Goal: Check status

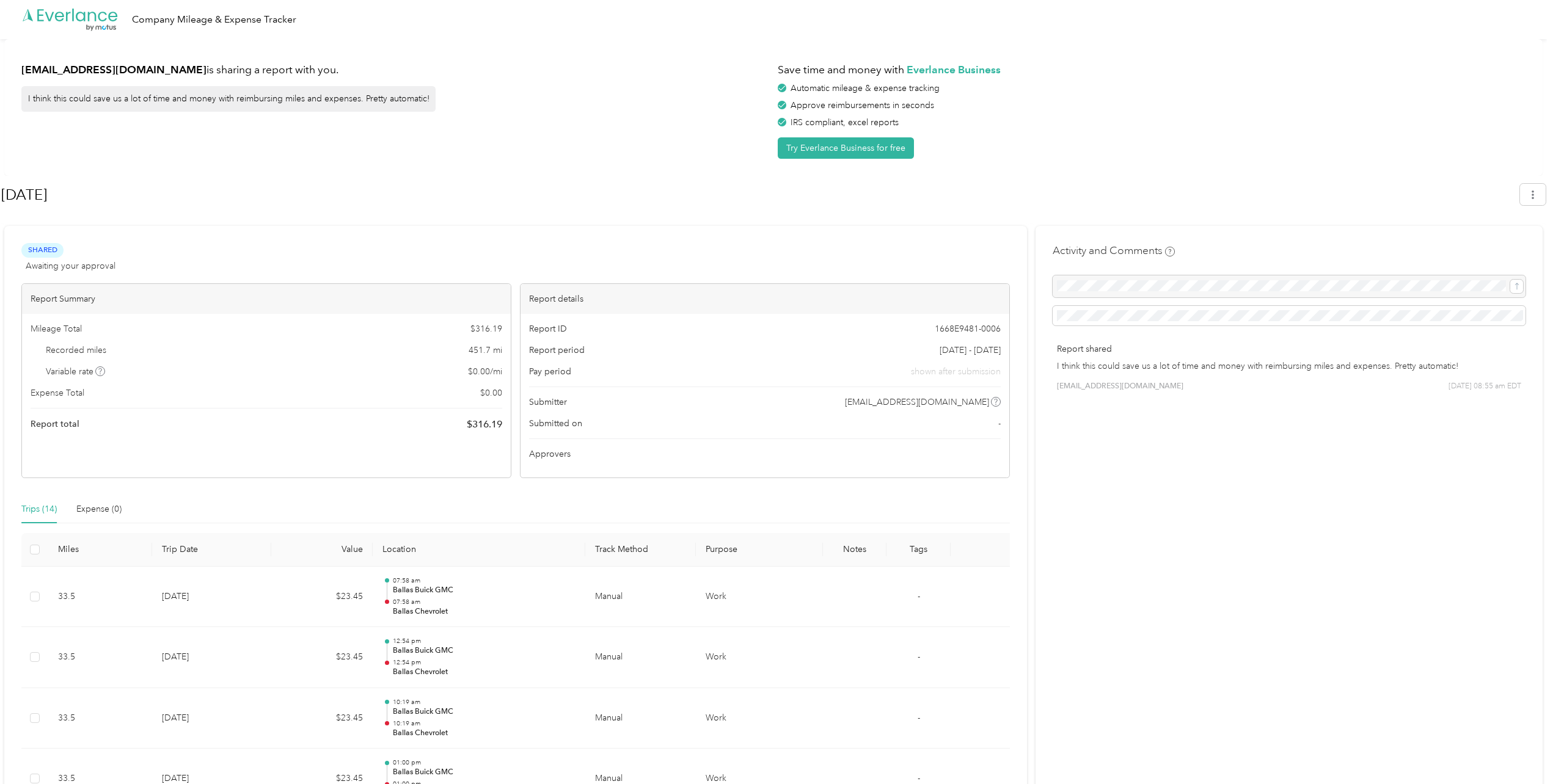
scroll to position [61, 0]
click at [435, 254] on div "Shared Awaiting your approval View activity & comments" at bounding box center [515, 258] width 989 height 29
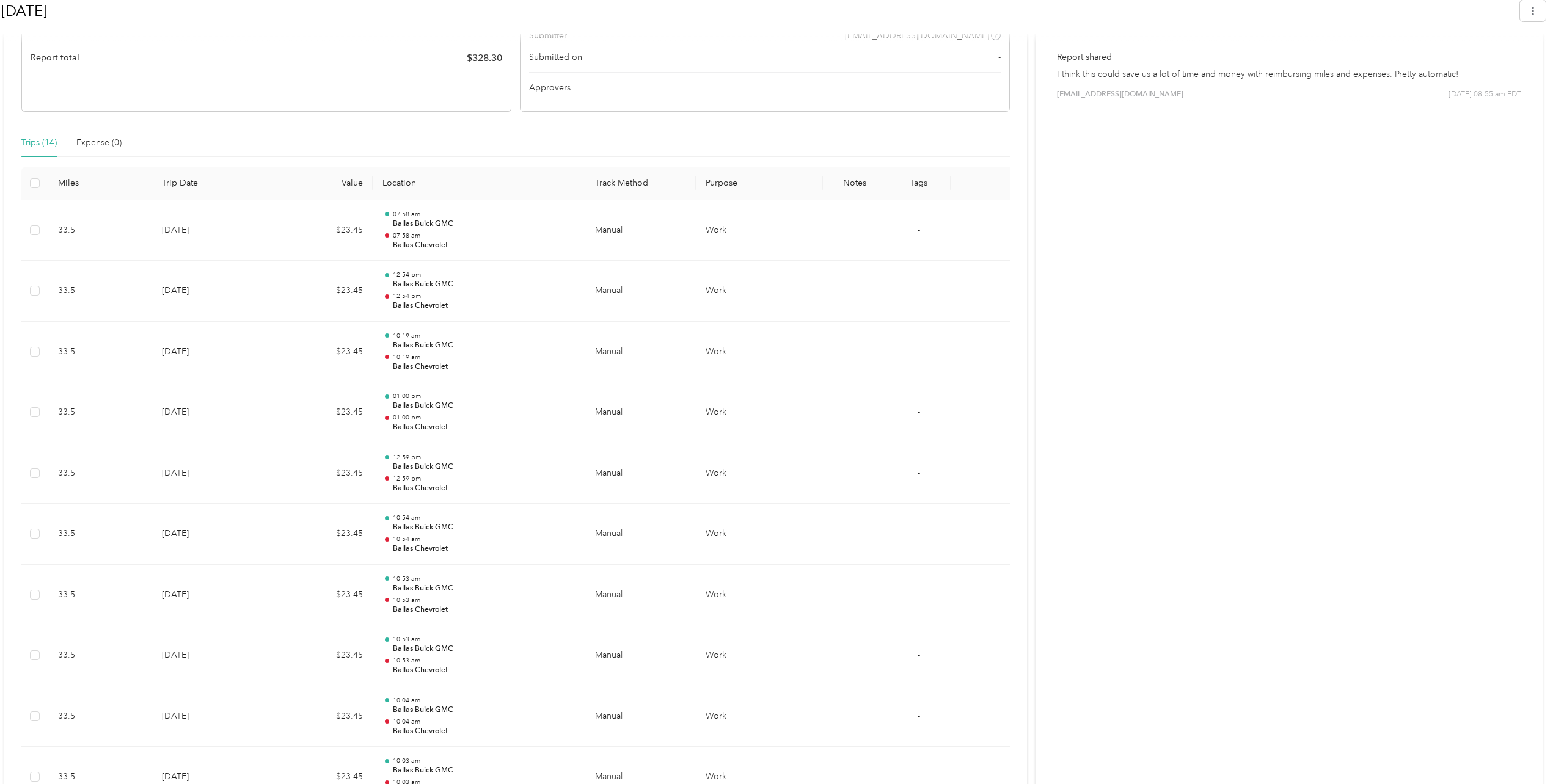
scroll to position [122, 0]
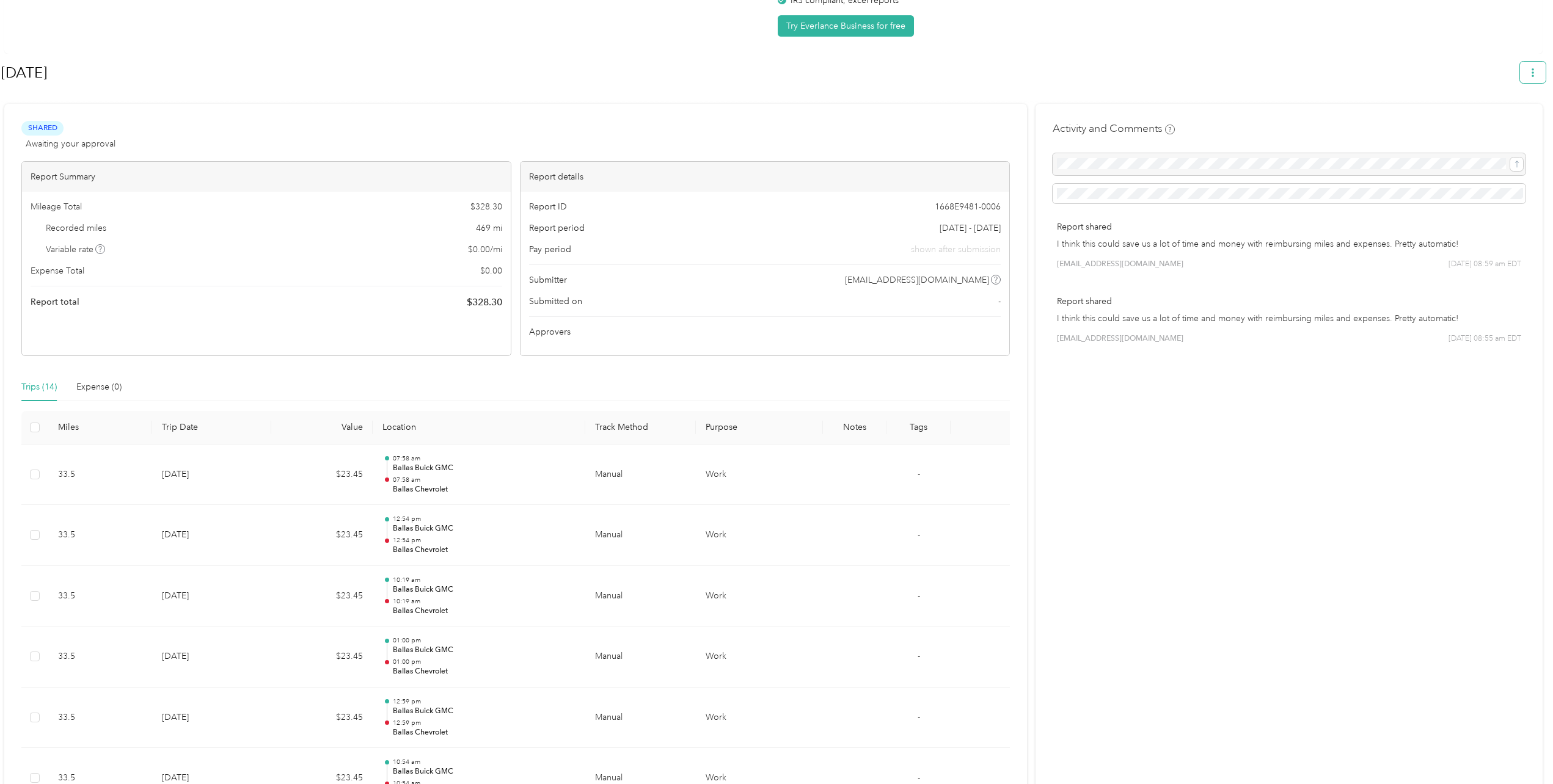
click at [1545, 78] on button "button" at bounding box center [1532, 72] width 25 height 21
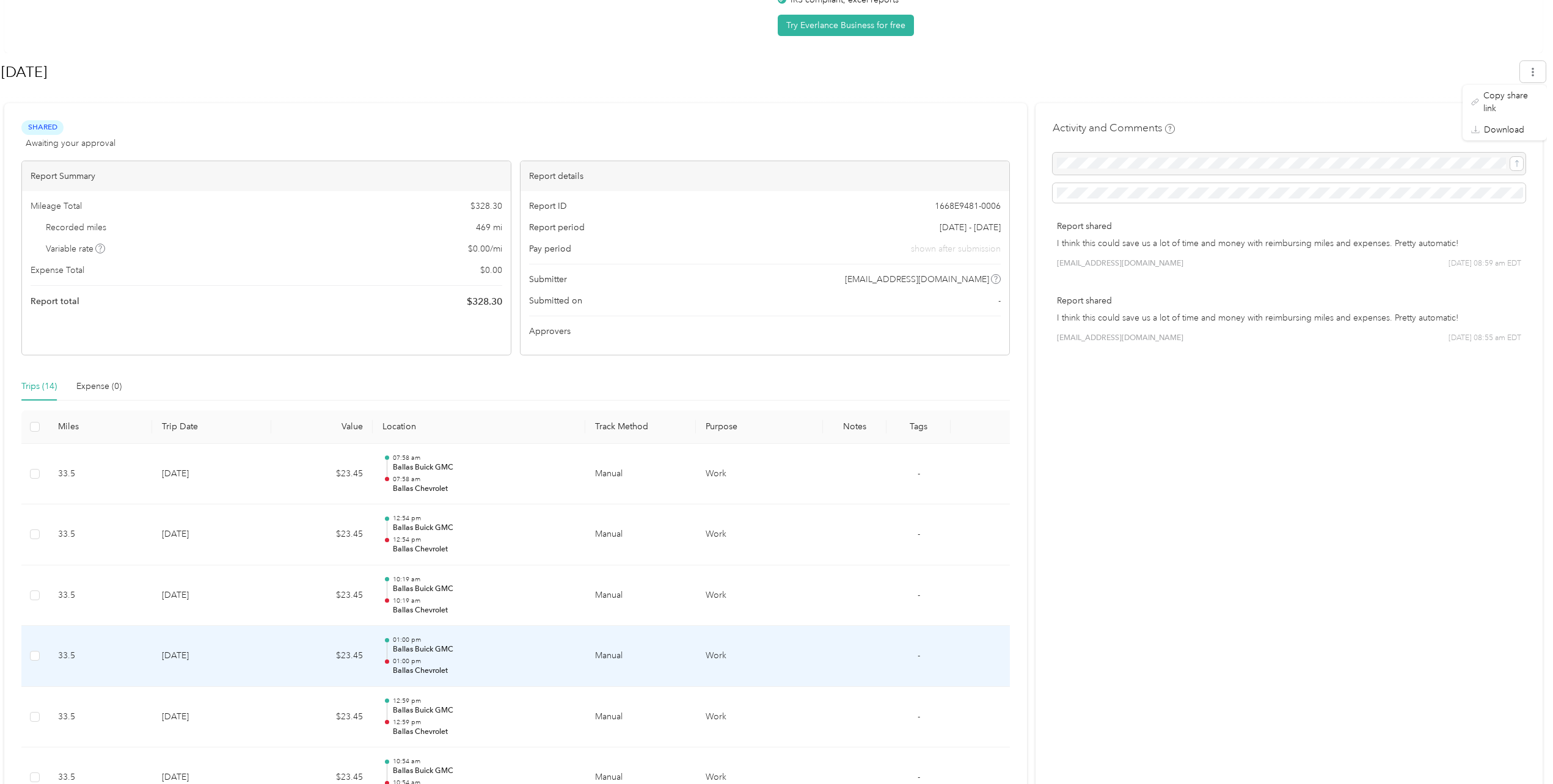
scroll to position [0, 0]
